Goal: Information Seeking & Learning: Learn about a topic

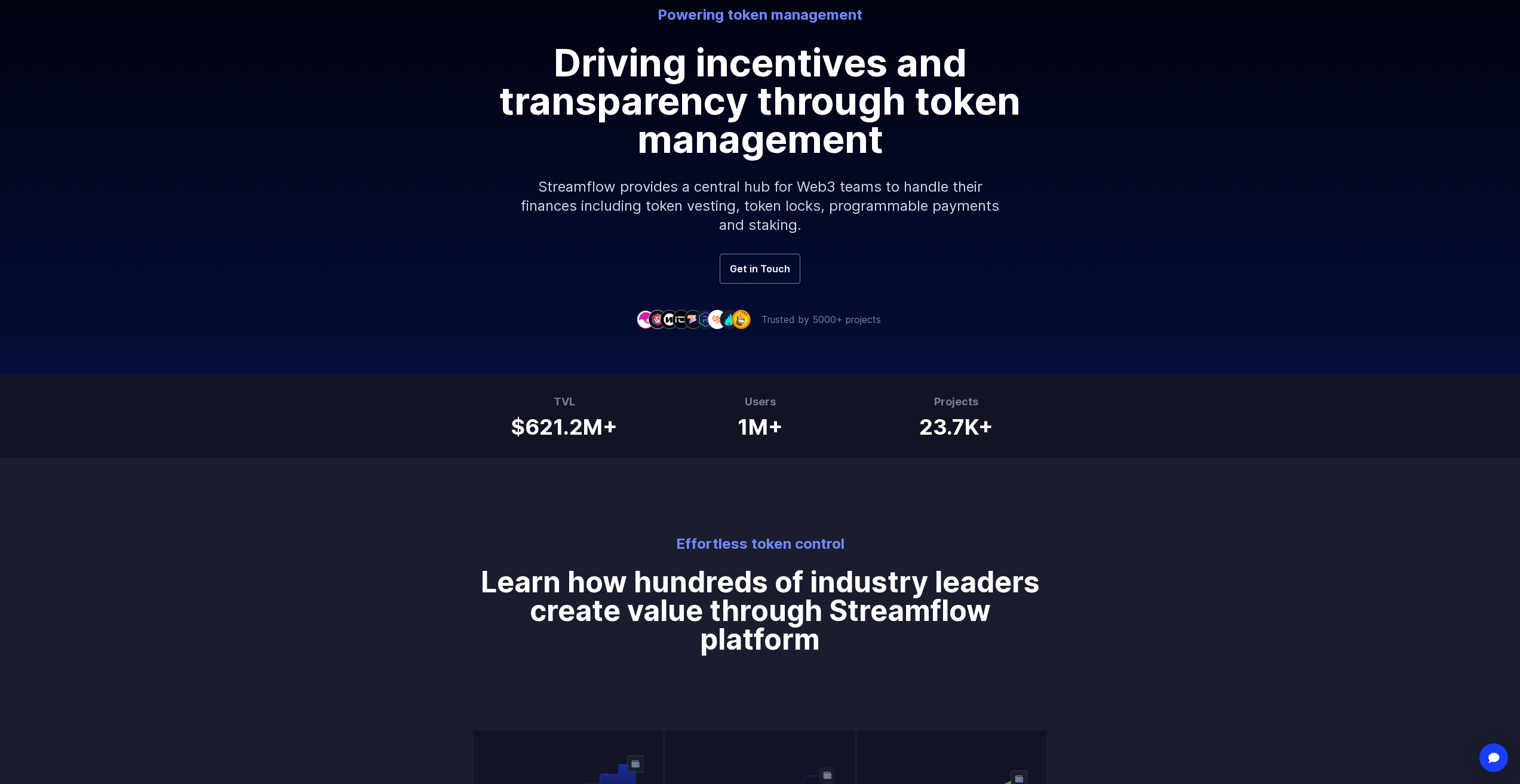
scroll to position [179, 0]
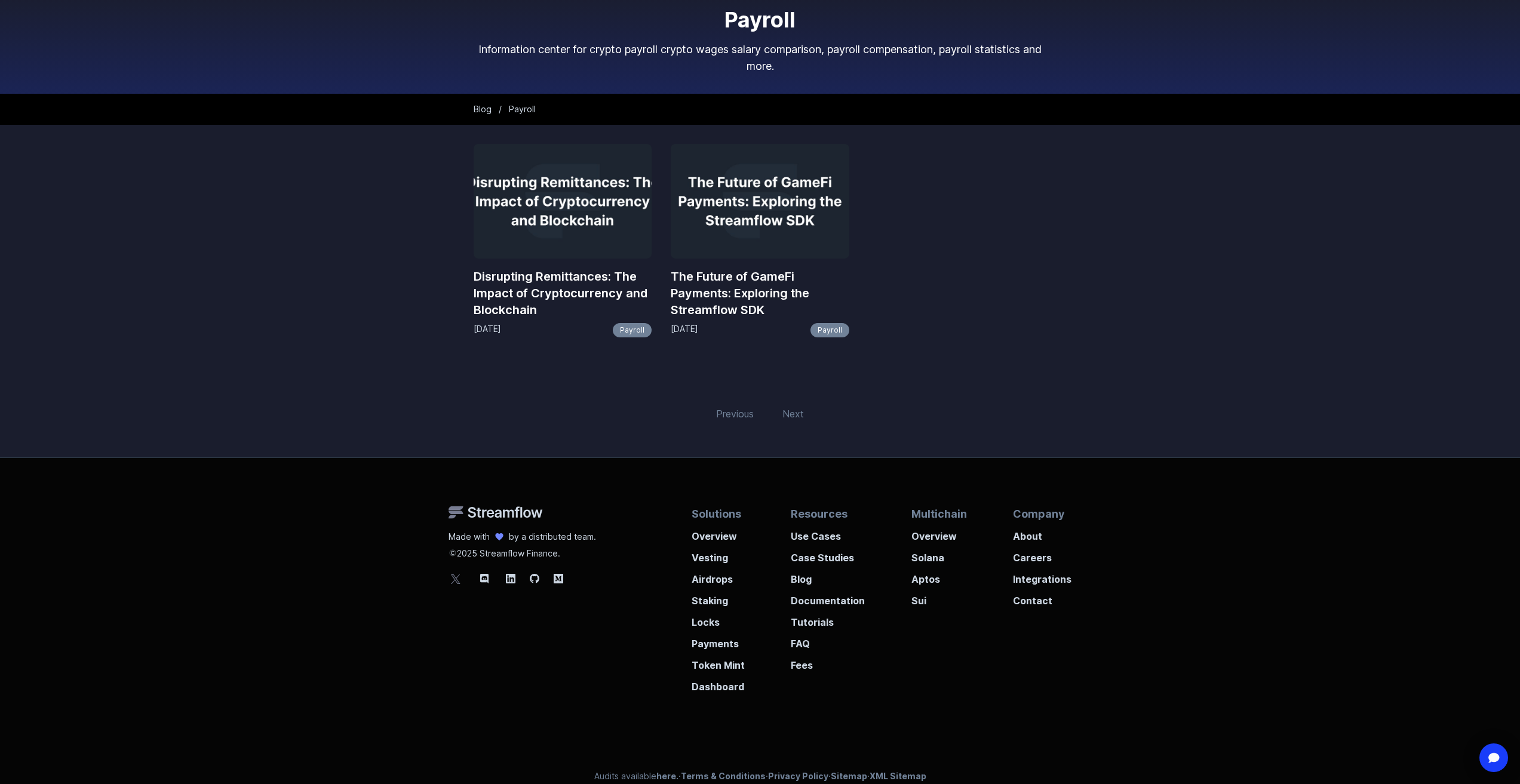
scroll to position [77, 0]
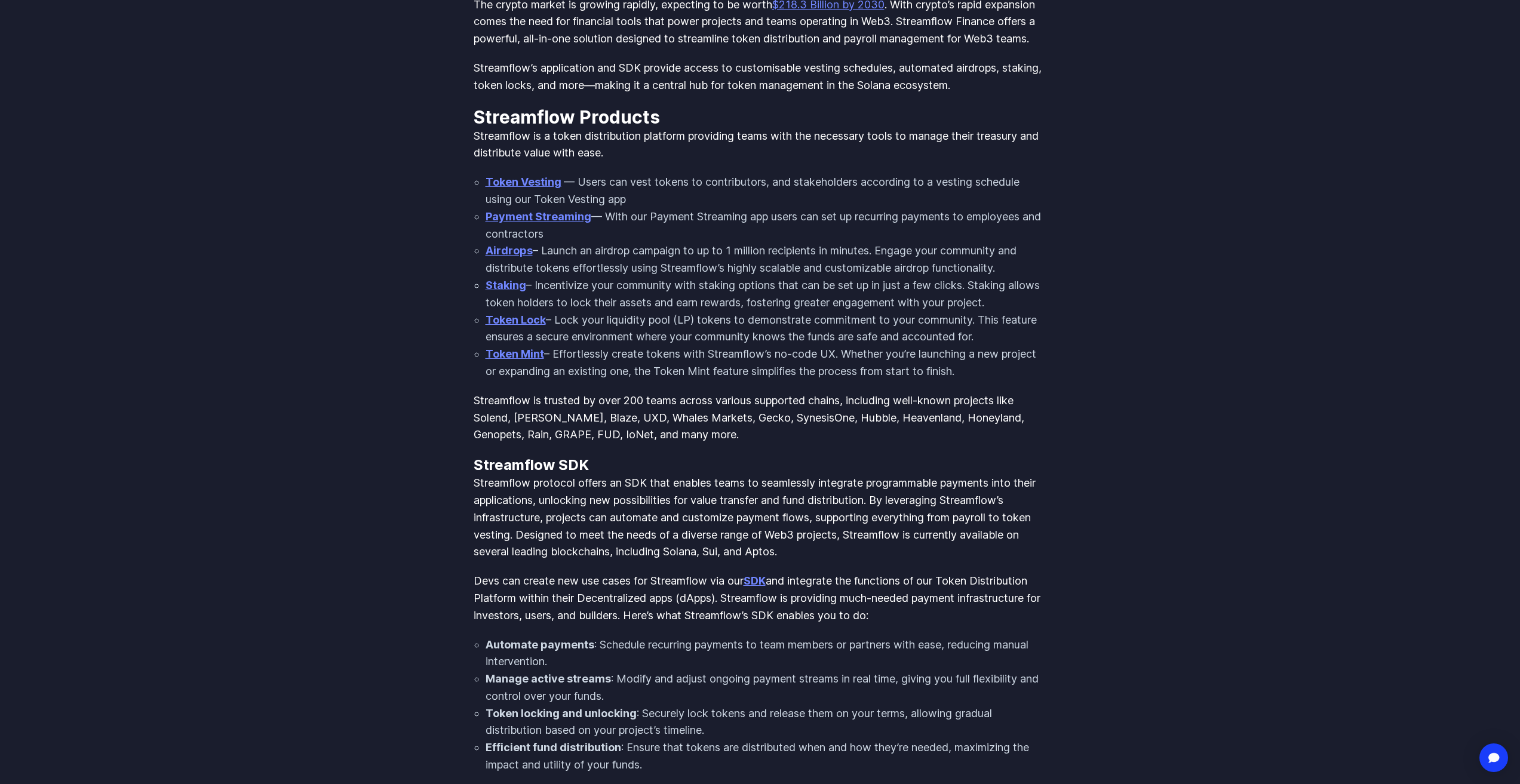
scroll to position [631, 0]
